Goal: Information Seeking & Learning: Learn about a topic

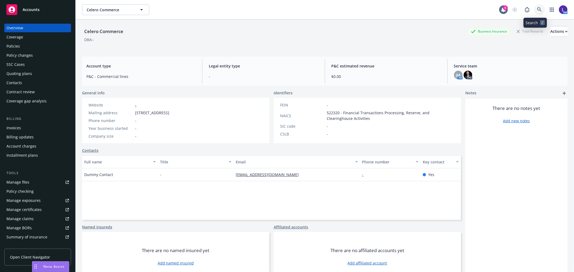
click at [537, 11] on icon at bounding box center [539, 9] width 5 height 5
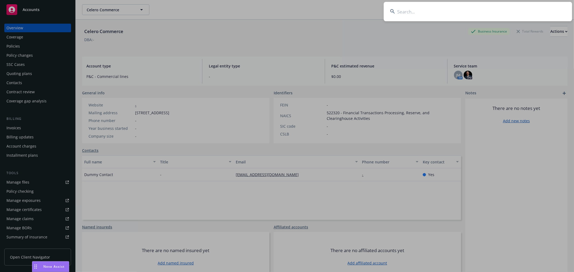
click at [435, 2] on input at bounding box center [478, 11] width 188 height 19
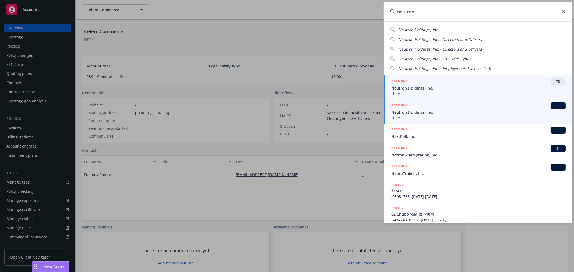
type input "neutron"
click at [437, 110] on span "Neutron Holdings, Inc." at bounding box center [478, 112] width 174 height 6
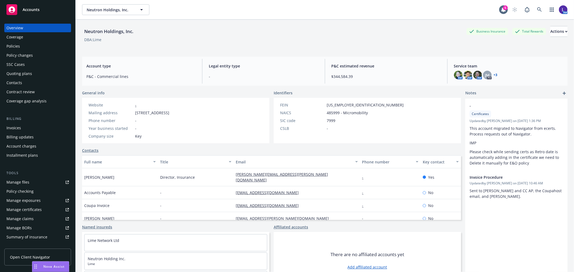
click at [16, 47] on div "Policies" at bounding box center [12, 46] width 13 height 9
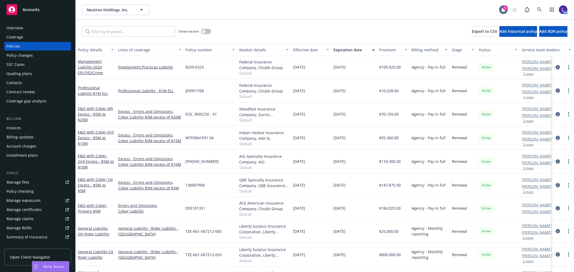
scroll to position [173, 0]
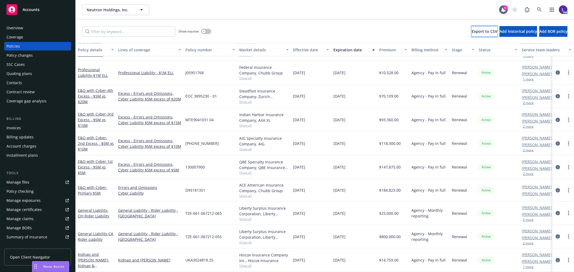
click at [471, 30] on span "Export to CSV" at bounding box center [484, 31] width 26 height 5
click at [555, 70] on icon "circleInformation" at bounding box center [557, 72] width 4 height 4
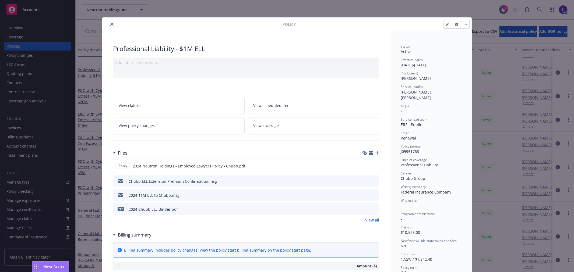
click at [109, 22] on button "close" at bounding box center [112, 24] width 6 height 6
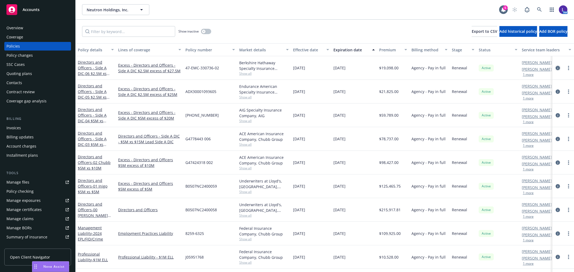
click at [554, 70] on link "circleInformation" at bounding box center [557, 68] width 6 height 6
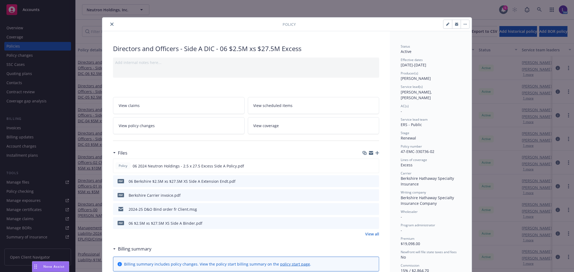
click at [111, 24] on icon "close" at bounding box center [111, 24] width 3 height 3
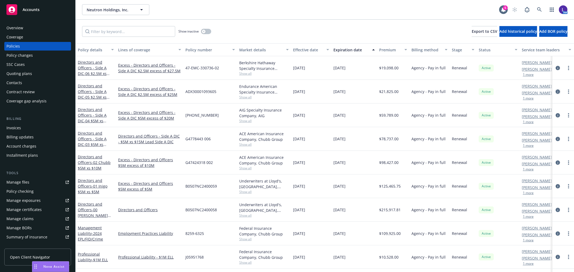
click at [555, 91] on icon "circleInformation" at bounding box center [557, 92] width 4 height 4
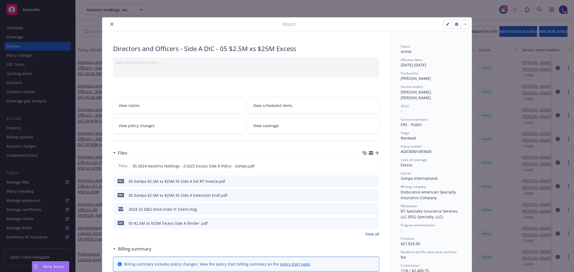
click at [110, 23] on icon "close" at bounding box center [111, 24] width 3 height 3
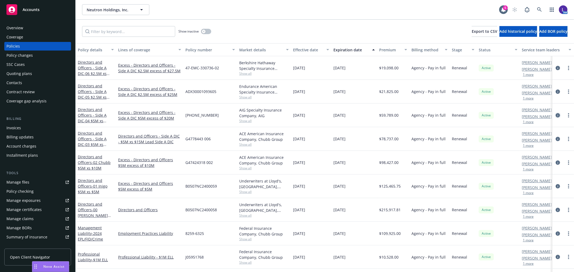
click at [555, 115] on icon "circleInformation" at bounding box center [557, 115] width 4 height 4
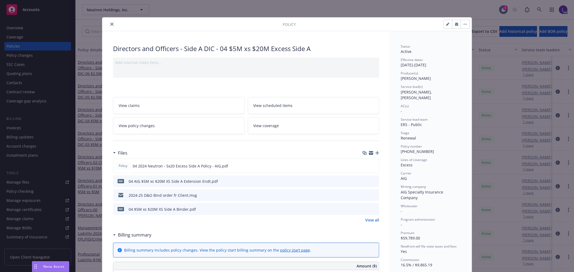
click at [110, 24] on icon "close" at bounding box center [111, 24] width 3 height 3
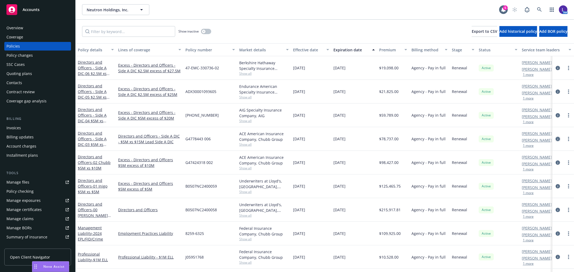
click at [555, 139] on icon "circleInformation" at bounding box center [557, 139] width 4 height 4
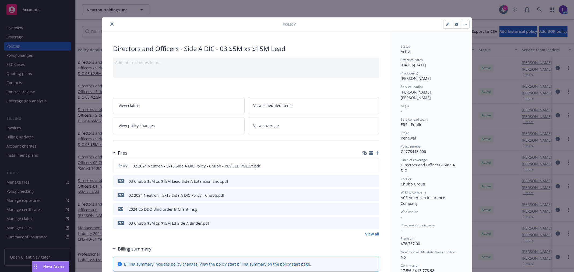
click at [110, 25] on icon "close" at bounding box center [111, 24] width 3 height 3
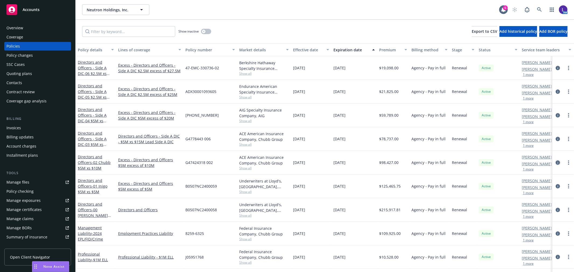
click at [555, 161] on icon "circleInformation" at bounding box center [557, 163] width 4 height 4
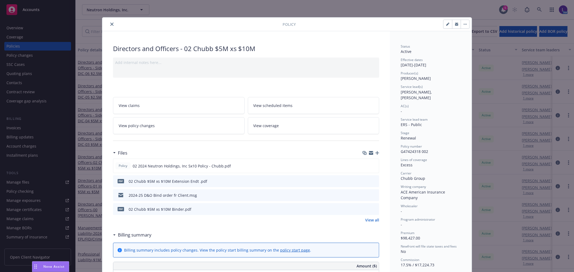
click at [111, 24] on icon "close" at bounding box center [111, 24] width 3 height 3
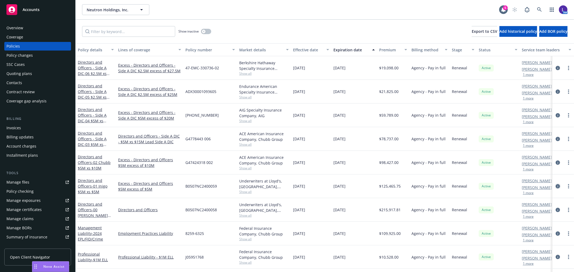
click at [555, 186] on icon "circleInformation" at bounding box center [557, 186] width 4 height 4
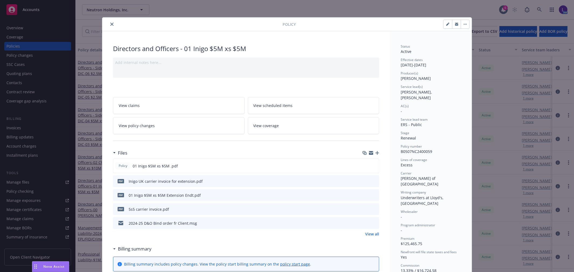
click at [111, 25] on icon "close" at bounding box center [111, 24] width 3 height 3
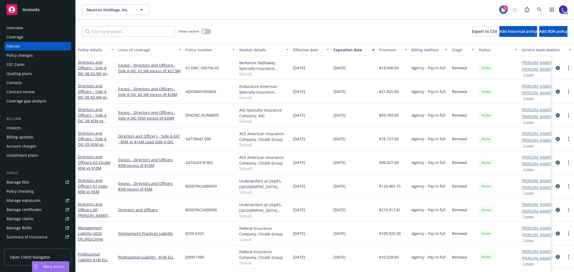
click at [555, 211] on icon "circleInformation" at bounding box center [557, 210] width 4 height 4
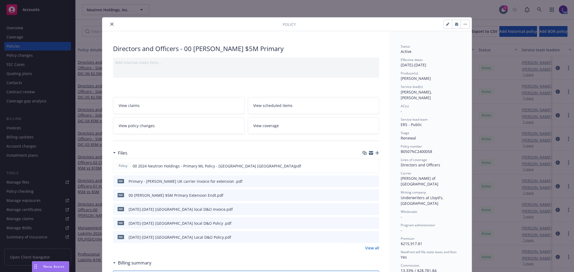
click at [110, 23] on icon "close" at bounding box center [111, 24] width 3 height 3
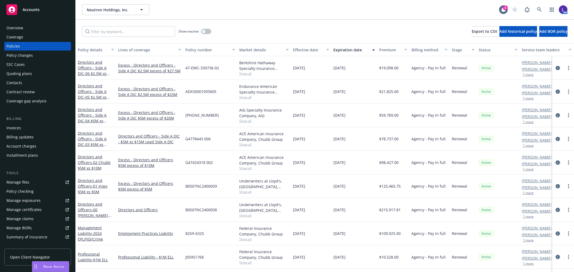
click at [555, 163] on icon "circleInformation" at bounding box center [557, 163] width 4 height 4
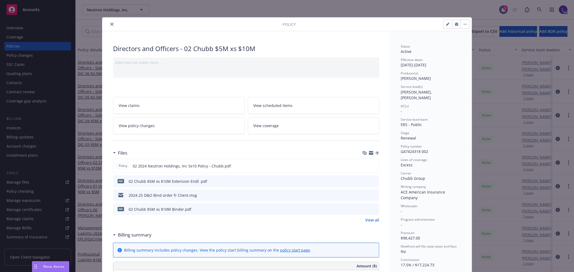
click at [110, 25] on icon "close" at bounding box center [111, 24] width 3 height 3
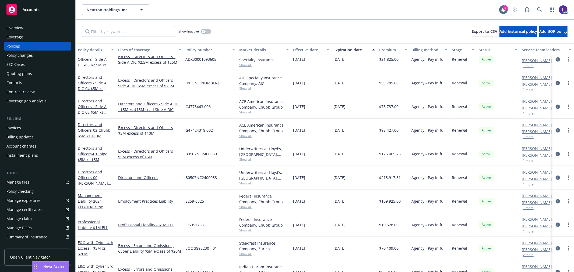
scroll to position [90, 0]
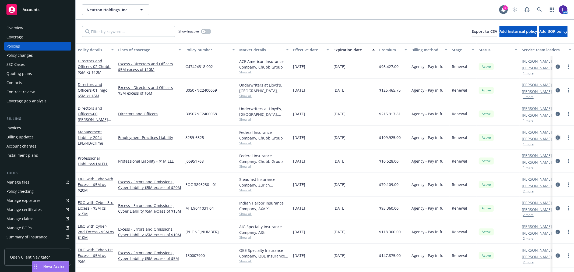
click at [555, 136] on icon "circleInformation" at bounding box center [557, 138] width 4 height 4
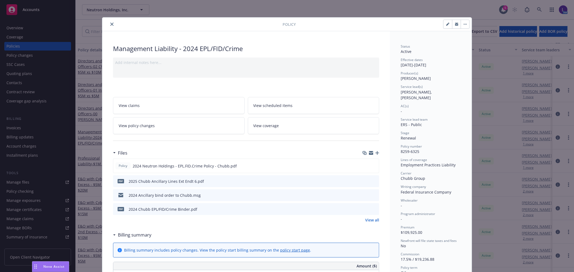
click at [110, 24] on icon "close" at bounding box center [111, 24] width 3 height 3
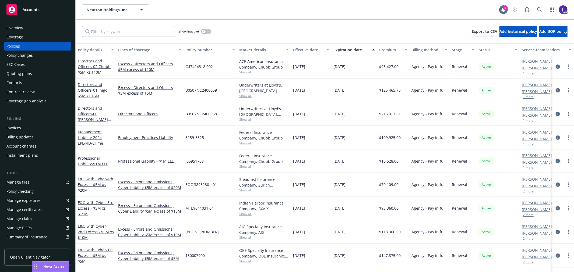
click at [555, 159] on icon "circleInformation" at bounding box center [557, 161] width 4 height 4
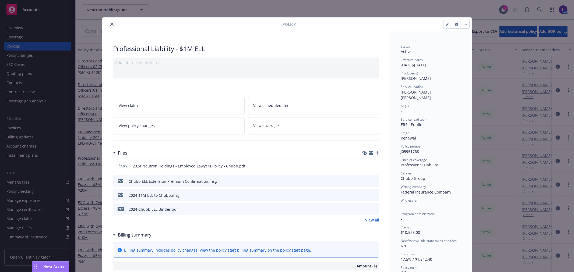
click at [111, 25] on icon "close" at bounding box center [111, 24] width 3 height 3
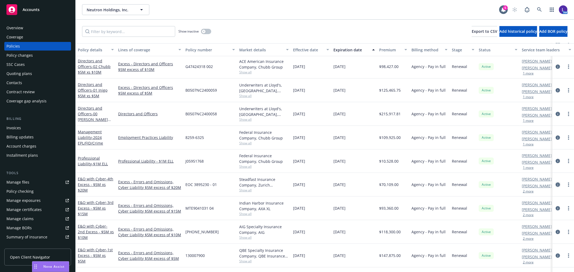
click at [554, 182] on link "circleInformation" at bounding box center [557, 185] width 6 height 6
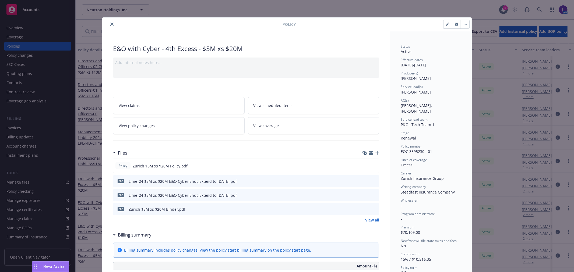
click at [110, 23] on icon "close" at bounding box center [111, 24] width 3 height 3
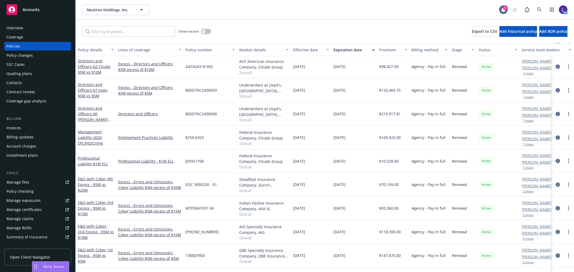
click at [555, 206] on icon "circleInformation" at bounding box center [557, 208] width 4 height 4
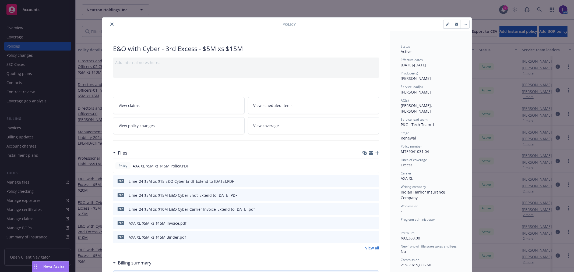
click at [111, 23] on icon "close" at bounding box center [111, 24] width 3 height 3
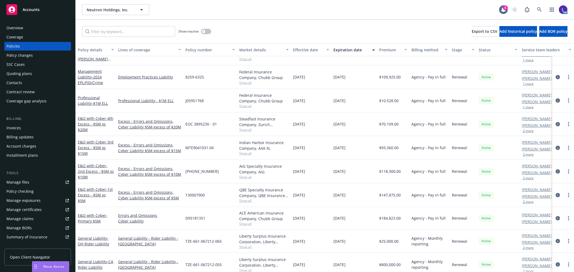
scroll to position [173, 0]
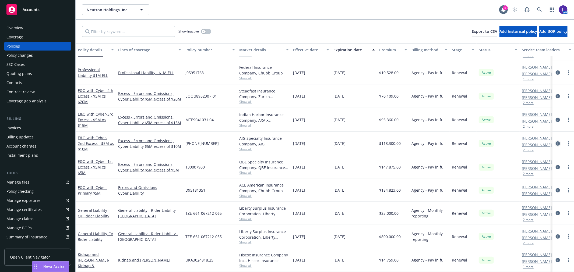
click at [555, 141] on icon "circleInformation" at bounding box center [557, 143] width 4 height 4
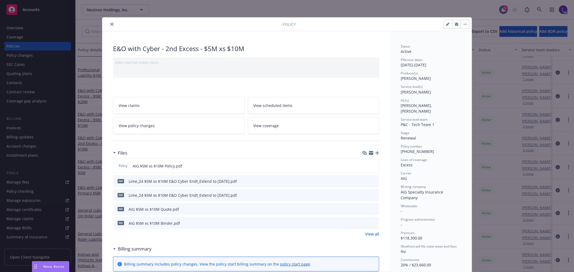
click at [110, 24] on icon "close" at bounding box center [111, 24] width 3 height 3
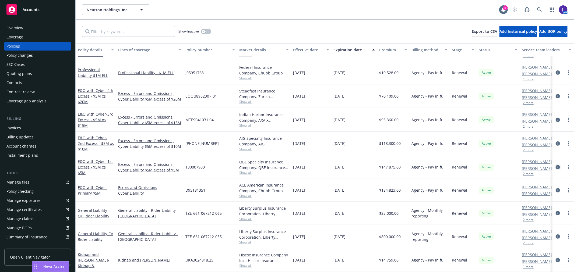
click at [554, 164] on link "circleInformation" at bounding box center [557, 167] width 6 height 6
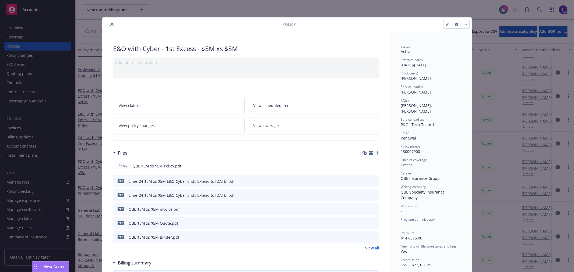
click at [111, 23] on button "close" at bounding box center [112, 24] width 6 height 6
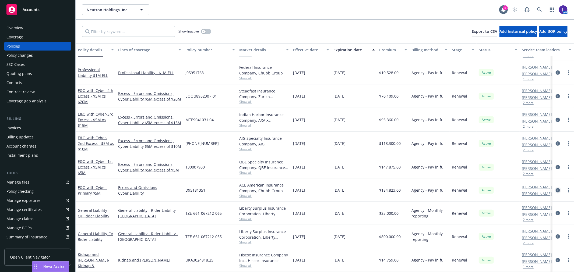
click at [555, 188] on icon "circleInformation" at bounding box center [557, 190] width 4 height 4
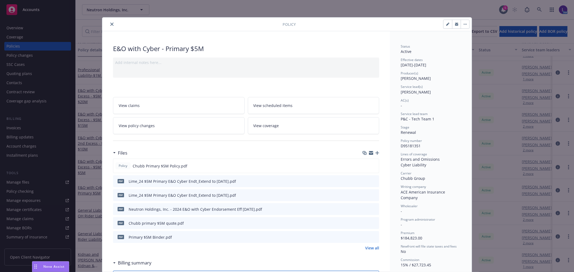
click at [110, 24] on button "close" at bounding box center [112, 24] width 6 height 6
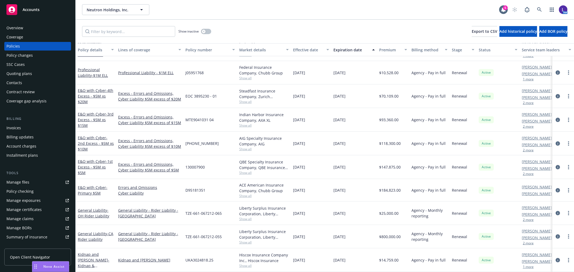
click at [110, 25] on div "Show inactive Export to CSV Add historical policy Add BOR policy" at bounding box center [325, 32] width 498 height 24
click at [539, 7] on icon at bounding box center [539, 9] width 5 height 5
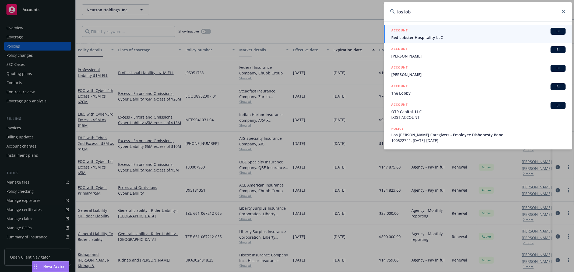
click at [423, 12] on input "los lob" at bounding box center [478, 11] width 188 height 19
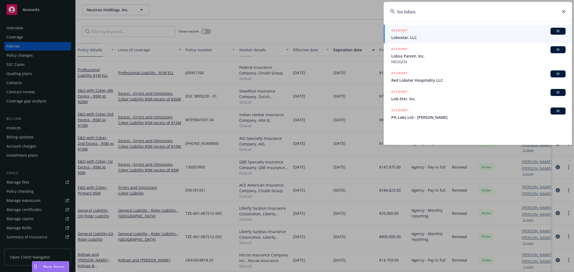
type input "los lobos"
